Goal: Transaction & Acquisition: Purchase product/service

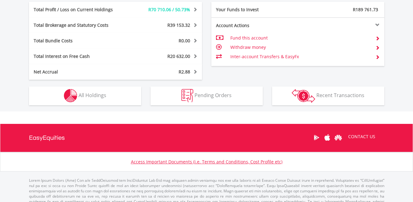
scroll to position [362, 0]
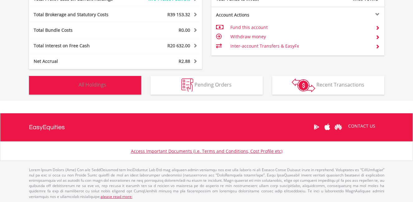
click at [116, 86] on button "Holdings All Holdings" at bounding box center [85, 85] width 112 height 19
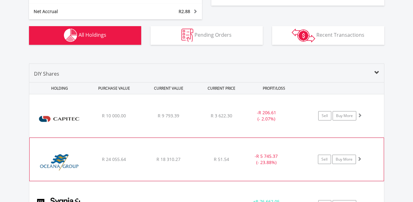
scroll to position [344, 0]
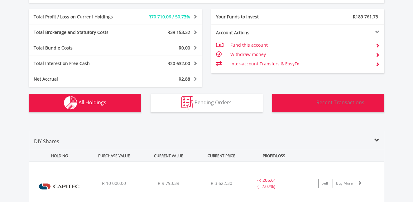
click at [341, 103] on span "Recent Transactions" at bounding box center [341, 102] width 48 height 7
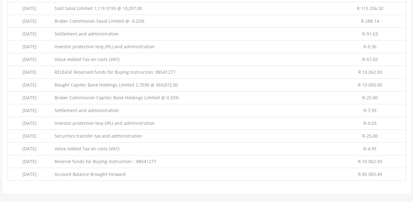
scroll to position [460, 0]
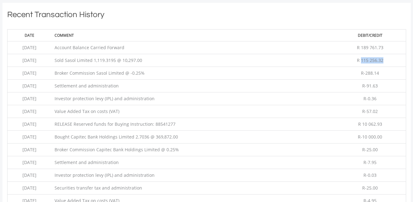
drag, startPoint x: 363, startPoint y: 59, endPoint x: 389, endPoint y: 61, distance: 26.6
click at [389, 61] on td "R 115 256.32" at bounding box center [370, 60] width 71 height 13
copy span "115 256.32"
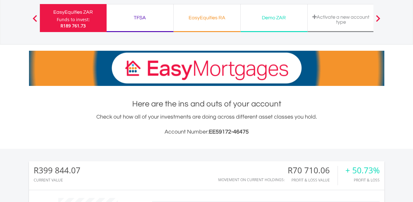
scroll to position [0, 0]
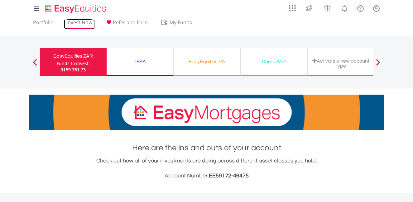
click at [77, 22] on link "Invest Now" at bounding box center [79, 24] width 31 height 10
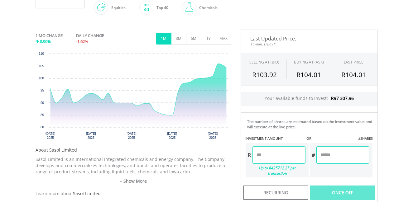
scroll to position [208, 0]
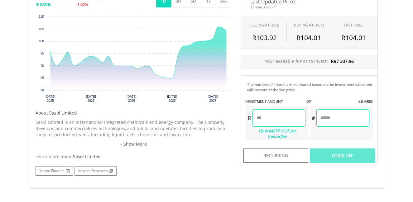
click at [284, 120] on input "number" at bounding box center [279, 118] width 53 height 17
click at [345, 150] on div "Last Updated Price: 15-min. Delay* SELLING AT (BID) BUYING AT (ASK) LAST PRICE …" at bounding box center [309, 79] width 147 height 173
type input "********"
type input "*******"
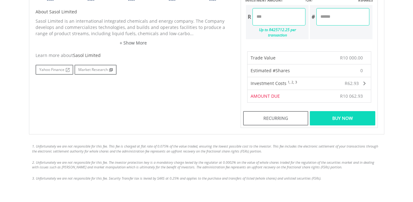
scroll to position [312, 0]
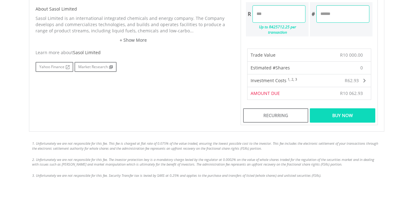
click at [348, 111] on div "Buy Now" at bounding box center [342, 116] width 65 height 14
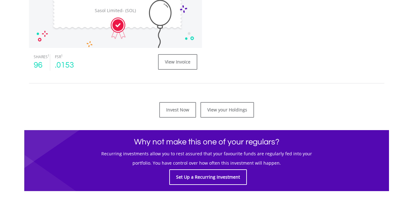
scroll to position [260, 0]
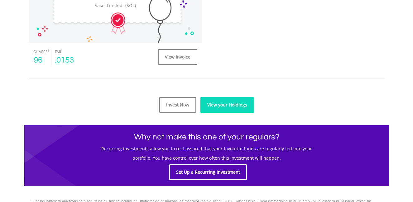
click at [238, 107] on link "View your Holdings" at bounding box center [228, 105] width 54 height 16
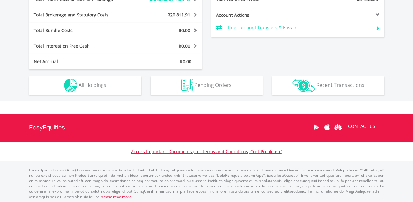
scroll to position [324, 0]
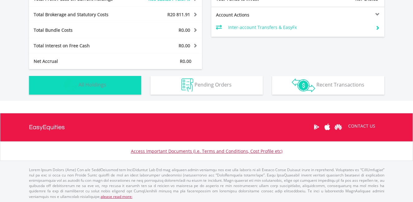
click at [105, 85] on span "All Holdings" at bounding box center [93, 84] width 28 height 7
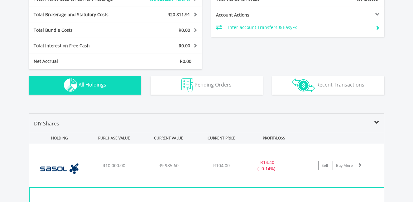
scroll to position [437, 0]
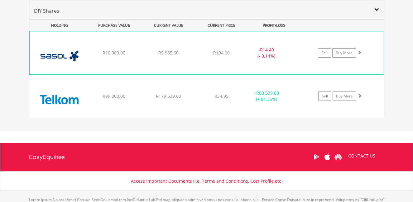
click at [53, 55] on img at bounding box center [60, 56] width 54 height 34
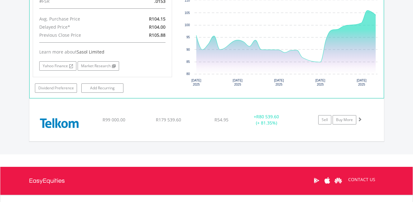
scroll to position [489, 0]
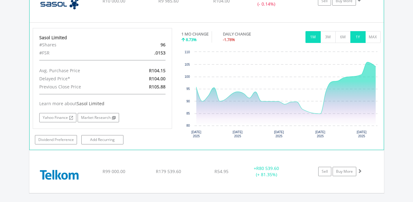
click at [354, 37] on button "1Y" at bounding box center [358, 37] width 15 height 12
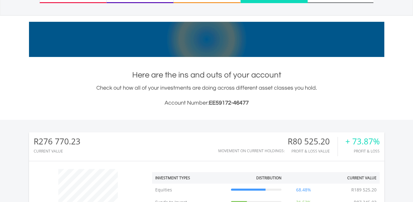
scroll to position [0, 0]
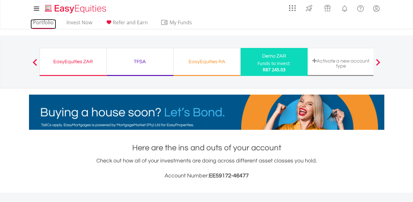
click at [36, 23] on link "Portfolio" at bounding box center [44, 24] width 26 height 10
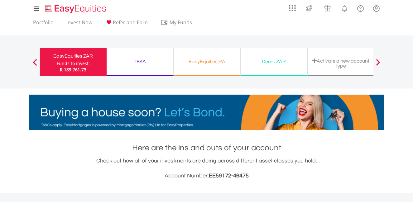
drag, startPoint x: 282, startPoint y: 62, endPoint x: 337, endPoint y: 58, distance: 54.7
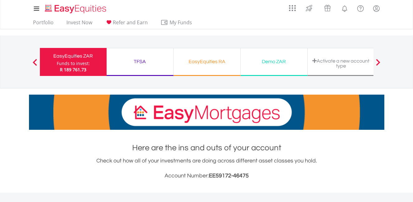
click at [337, 58] on div "EasyEquities ZAR Funds to invest: R 189 761.73 TFSA Funds to invest: R 189 761.…" at bounding box center [207, 65] width 335 height 34
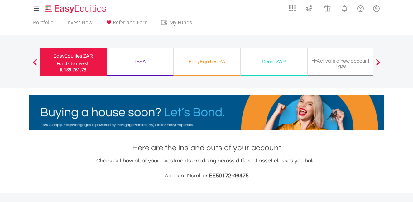
click at [339, 61] on div "Activate a new account type" at bounding box center [341, 63] width 59 height 10
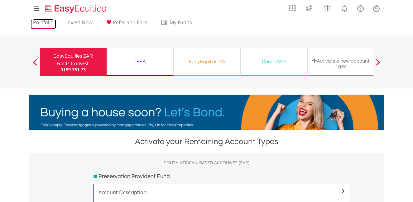
click at [47, 23] on link "Portfolio" at bounding box center [44, 24] width 26 height 10
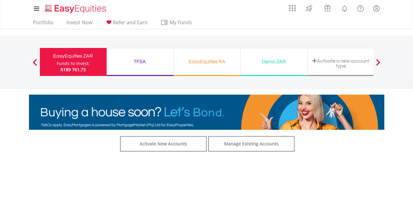
click at [84, 66] on div "Funds to invest:" at bounding box center [73, 64] width 33 height 6
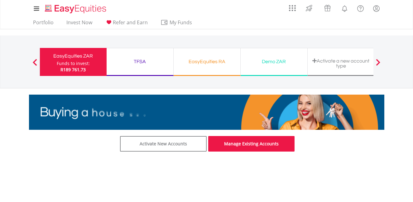
click at [223, 142] on link "Manage Existing Accounts" at bounding box center [251, 144] width 87 height 16
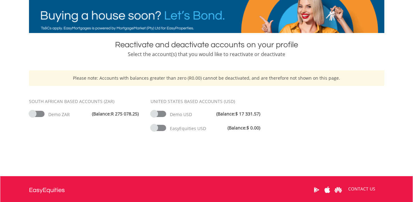
scroll to position [104, 0]
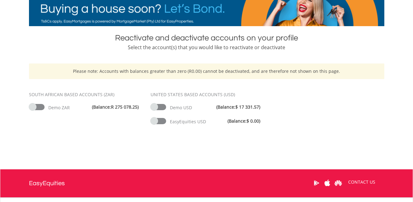
click at [163, 122] on span at bounding box center [159, 121] width 16 height 6
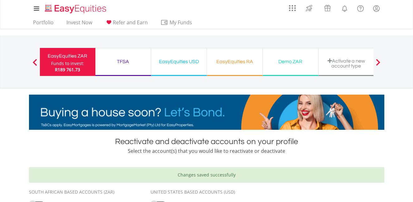
drag, startPoint x: 182, startPoint y: 63, endPoint x: 260, endPoint y: 64, distance: 78.3
click at [260, 64] on div "EasyEquities ZAR Funds to invest: R189 761.73 TFSA Funds to invest: R189 761.73…" at bounding box center [207, 65] width 335 height 34
click at [182, 63] on div "EasyEquities USD" at bounding box center [179, 61] width 48 height 9
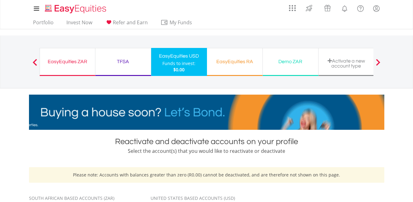
click at [353, 64] on div "Activate a new account type" at bounding box center [347, 63] width 48 height 10
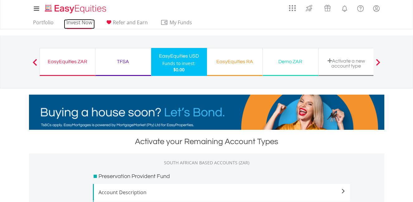
click at [82, 22] on link "Invest Now" at bounding box center [79, 24] width 31 height 10
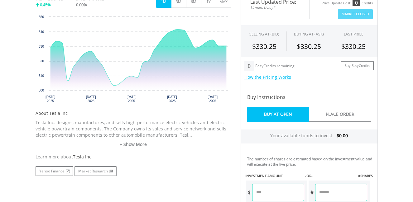
scroll to position [156, 0]
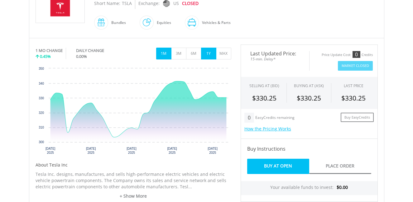
click at [213, 53] on button "1Y" at bounding box center [208, 54] width 15 height 12
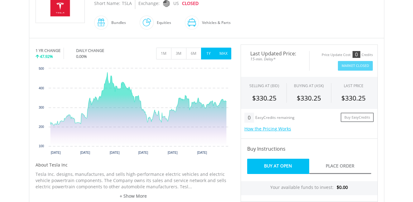
click at [223, 53] on button "MAX" at bounding box center [223, 54] width 15 height 12
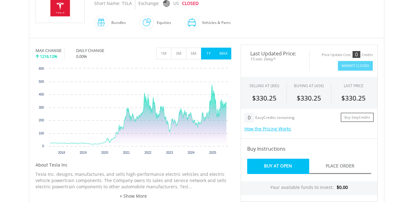
click at [210, 53] on button "1Y" at bounding box center [208, 54] width 15 height 12
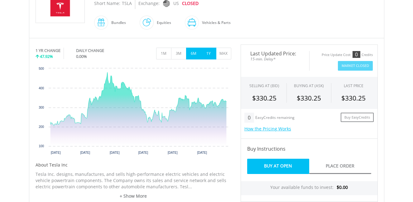
click at [196, 52] on button "6M" at bounding box center [193, 54] width 15 height 12
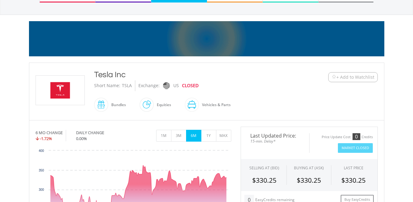
scroll to position [0, 0]
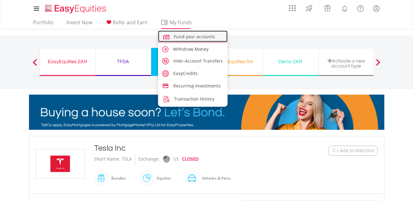
click at [186, 36] on span "Fund your accounts" at bounding box center [194, 37] width 41 height 6
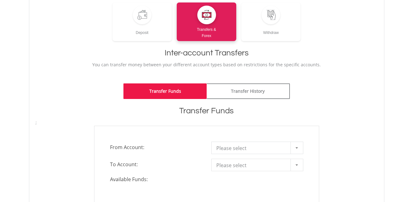
scroll to position [104, 0]
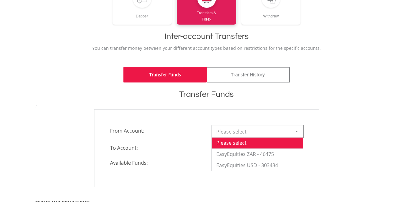
click at [275, 132] on span "Please select" at bounding box center [253, 132] width 73 height 12
click at [264, 153] on li "EasyEquities ZAR - 46475" at bounding box center [257, 154] width 91 height 11
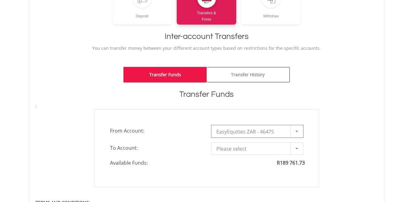
click at [264, 151] on span "Please select" at bounding box center [253, 149] width 73 height 12
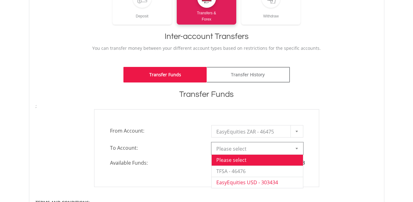
click at [264, 183] on li "EasyEquities USD - 303434" at bounding box center [257, 182] width 91 height 11
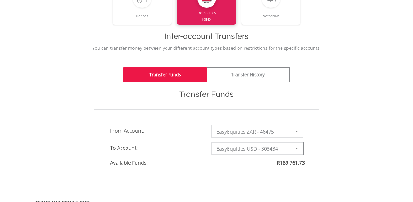
type input "*"
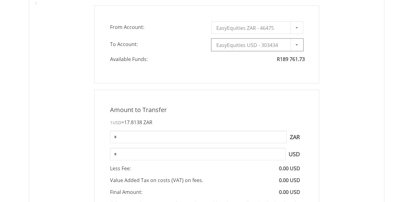
scroll to position [260, 0]
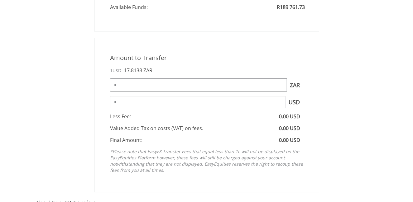
click at [144, 85] on input "*" at bounding box center [198, 85] width 177 height 12
type input "*****"
type input "******"
click at [328, 98] on div "Amount to Transfer 1 USD = 17.8138 ZAR ***** ZAR You can transfer funds into yo…" at bounding box center [207, 115] width 352 height 155
click at [128, 84] on input "*****" at bounding box center [198, 85] width 177 height 12
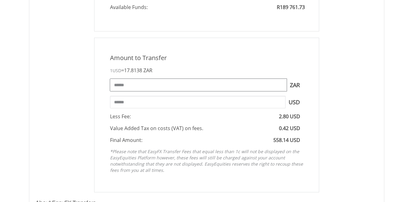
type input "******"
type input "*******"
click at [348, 97] on div "Amount to Transfer 1 USD = 17.8138 ZAR ****** ZAR You can transfer funds into y…" at bounding box center [207, 115] width 352 height 155
drag, startPoint x: 147, startPoint y: 85, endPoint x: 109, endPoint y: 86, distance: 38.1
click at [109, 86] on div "****** ZAR You can transfer funds into your offshore accounts as well as back i…" at bounding box center [206, 85] width 203 height 12
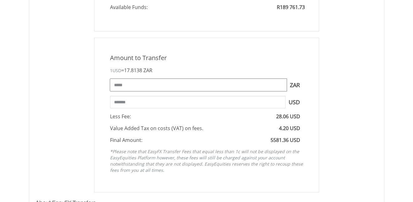
type input "*****"
type input "*******"
click at [306, 88] on div "***** ZAR You can transfer funds into your offshore accounts as well as back in…" at bounding box center [206, 85] width 203 height 12
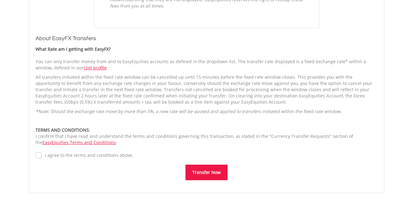
scroll to position [468, 0]
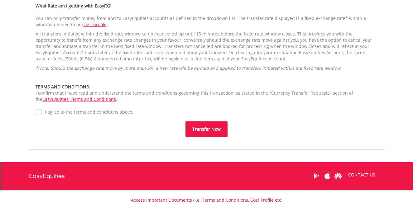
click at [205, 130] on button "Transfer Now" at bounding box center [207, 130] width 42 height 16
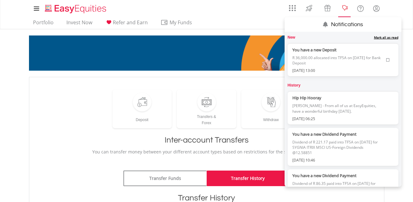
click at [344, 8] on lord-icon "Notifications" at bounding box center [345, 9] width 8 height 8
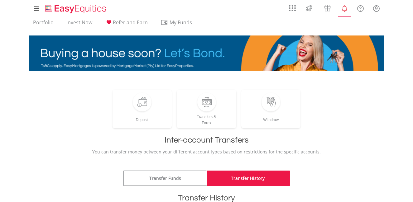
click at [344, 8] on lord-icon "Notifications" at bounding box center [345, 9] width 8 height 8
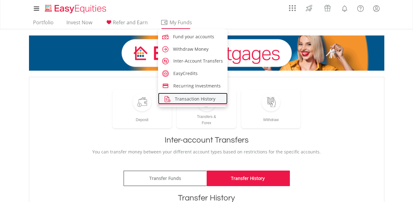
click at [183, 99] on span "Transaction History" at bounding box center [195, 99] width 41 height 6
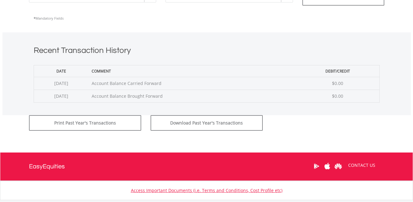
scroll to position [208, 0]
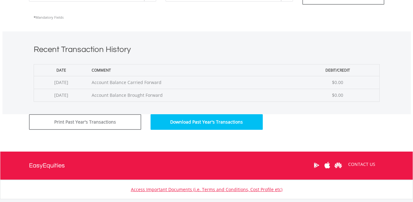
click at [173, 119] on button "Download Past Year's Transactions" at bounding box center [207, 123] width 112 height 16
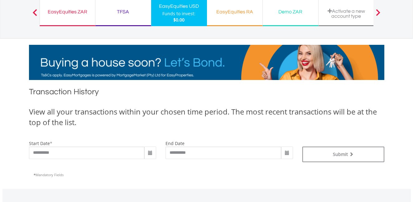
scroll to position [0, 0]
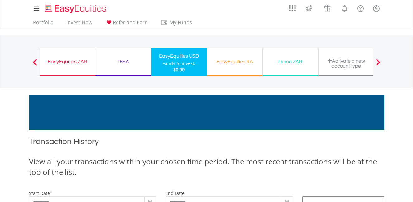
click at [72, 64] on div "EasyEquities ZAR" at bounding box center [68, 61] width 48 height 9
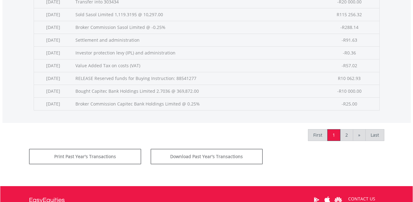
scroll to position [312, 0]
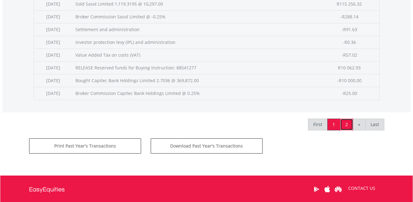
click at [348, 124] on link "2" at bounding box center [346, 125] width 13 height 12
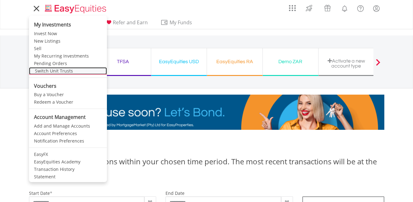
click at [43, 71] on link "Switch Unit Trusts" at bounding box center [68, 70] width 78 height 7
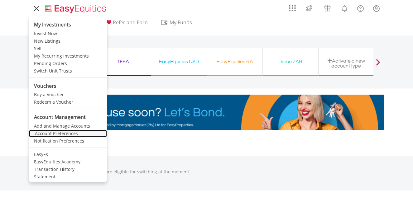
click at [46, 134] on link "Account Preferences" at bounding box center [68, 133] width 78 height 7
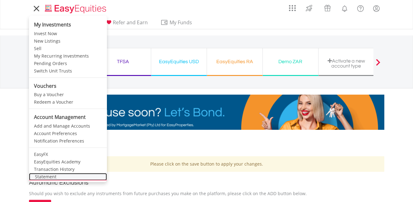
click at [44, 177] on link "Statement" at bounding box center [68, 176] width 78 height 7
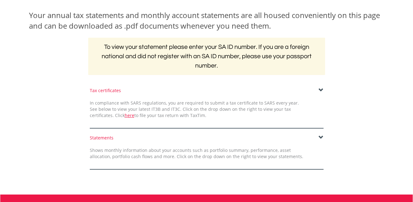
scroll to position [104, 0]
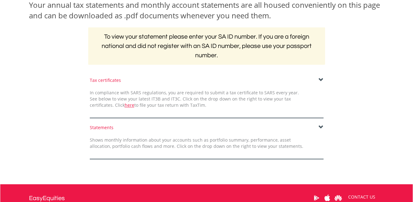
click at [322, 80] on span at bounding box center [321, 80] width 5 height 5
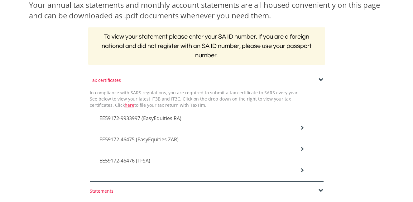
click at [302, 128] on icon at bounding box center [302, 128] width 4 height 4
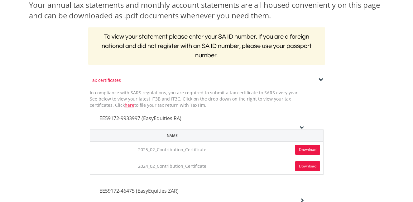
scroll to position [156, 0]
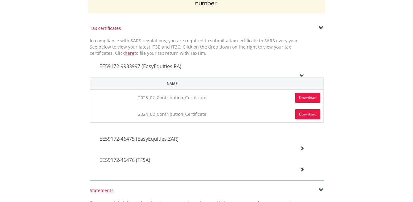
click at [303, 146] on icon at bounding box center [302, 148] width 4 height 4
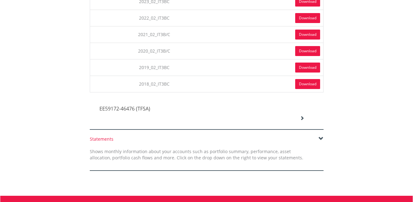
scroll to position [364, 0]
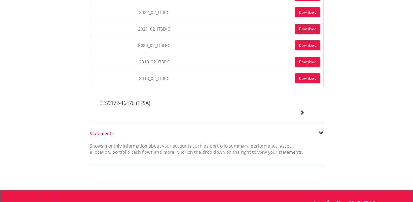
click at [303, 110] on icon at bounding box center [302, 112] width 4 height 4
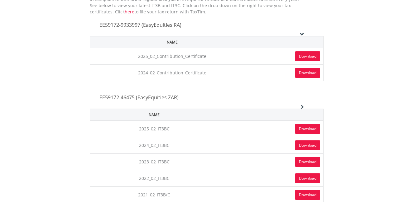
scroll to position [208, 0]
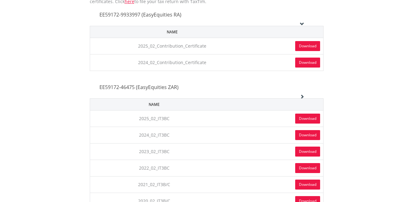
click at [306, 44] on link "Download" at bounding box center [307, 46] width 25 height 10
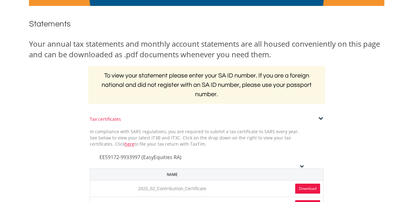
scroll to position [0, 0]
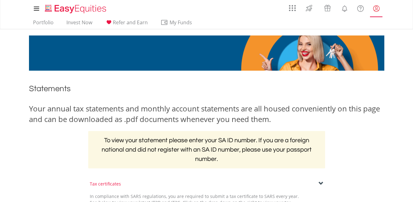
click at [377, 8] on lord-icon "My Profile" at bounding box center [377, 9] width 8 height 8
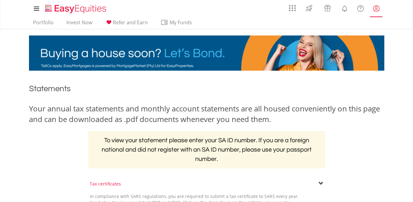
click at [377, 8] on lord-icon "My Profile" at bounding box center [377, 9] width 8 height 8
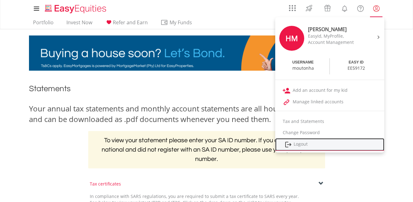
click at [306, 143] on link "Logout" at bounding box center [329, 145] width 109 height 13
